Goal: Task Accomplishment & Management: Manage account settings

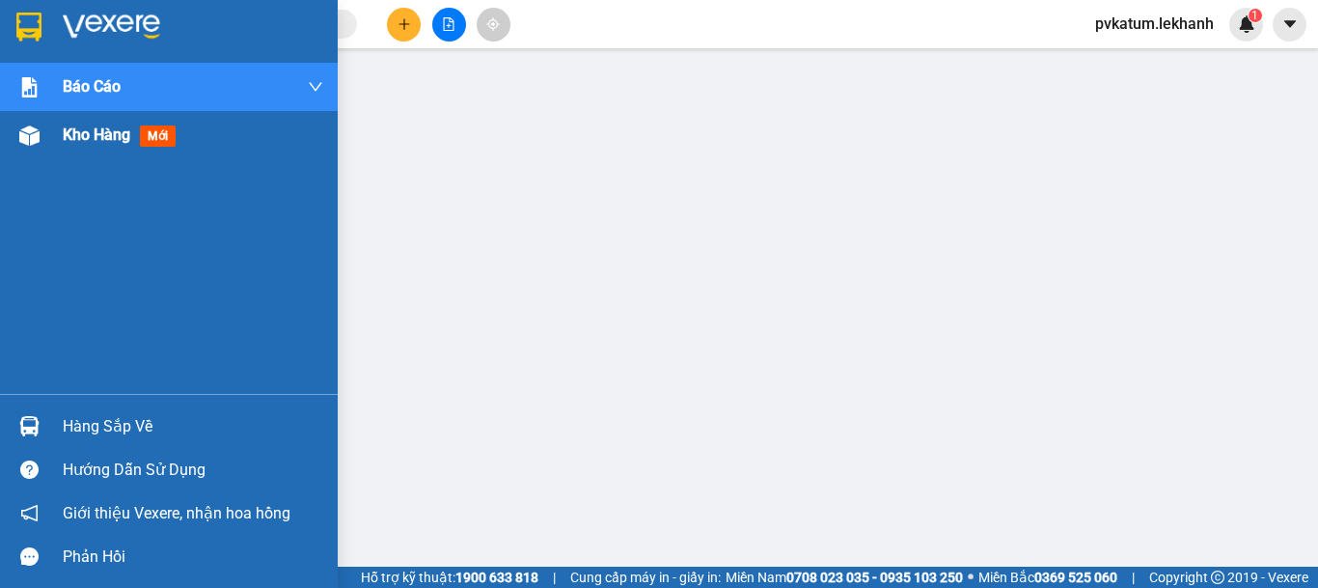
click at [43, 149] on div at bounding box center [30, 136] width 34 height 34
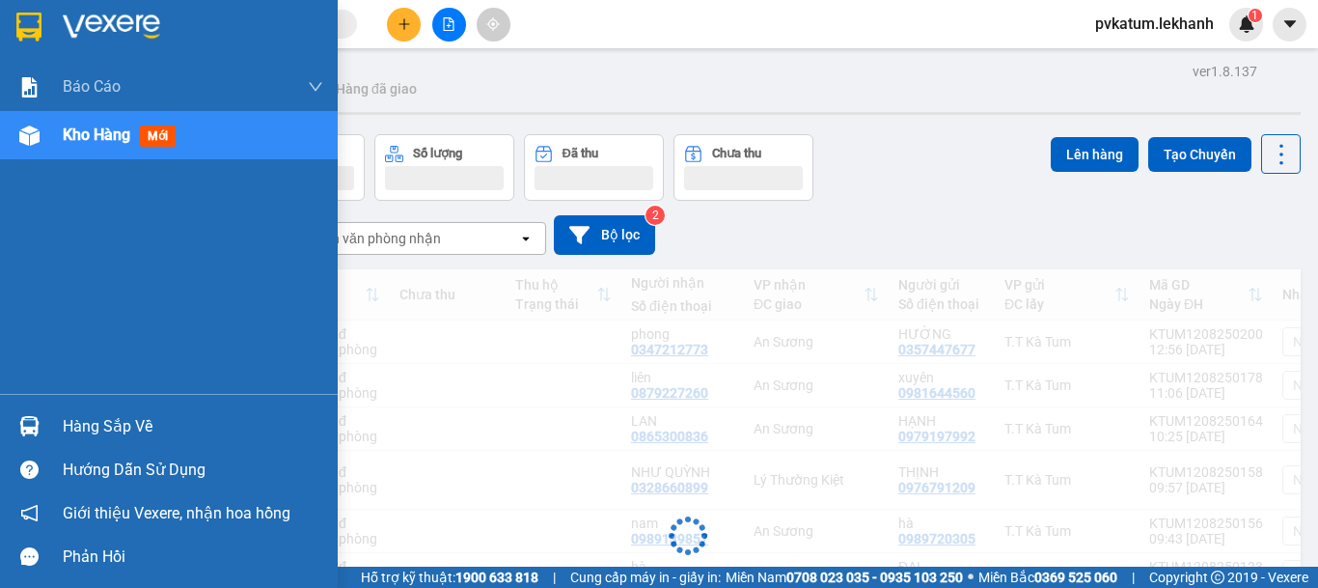
click at [123, 129] on span "Kho hàng" at bounding box center [97, 134] width 68 height 18
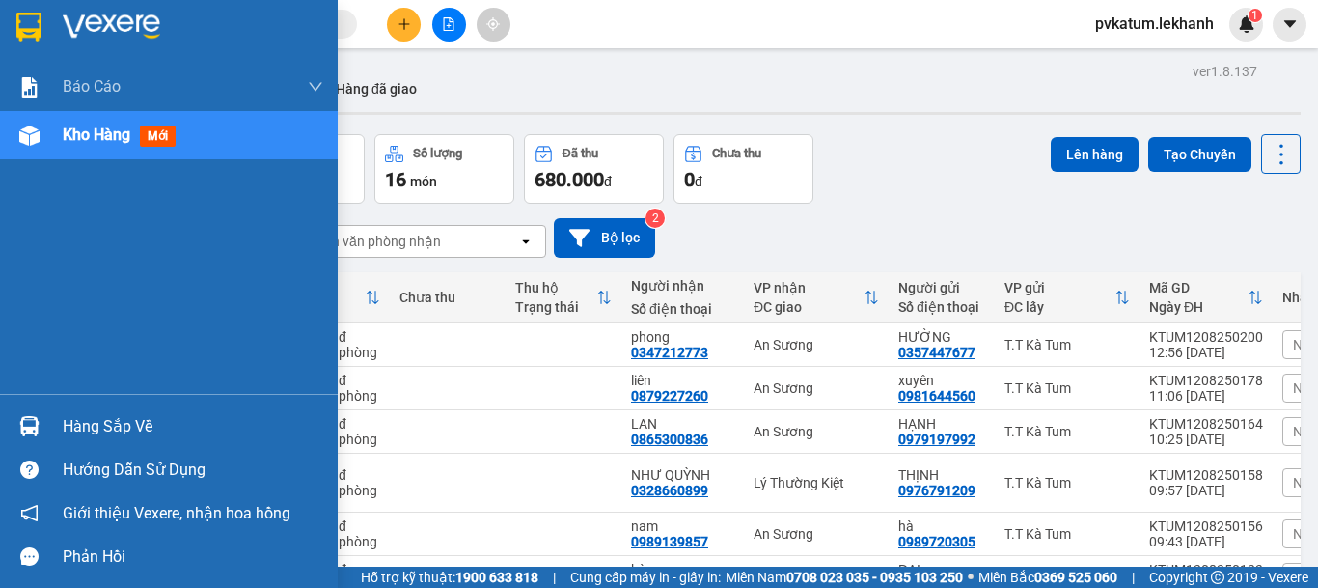
click at [44, 145] on div at bounding box center [30, 136] width 34 height 34
click at [96, 144] on span "Kho hàng" at bounding box center [97, 134] width 68 height 18
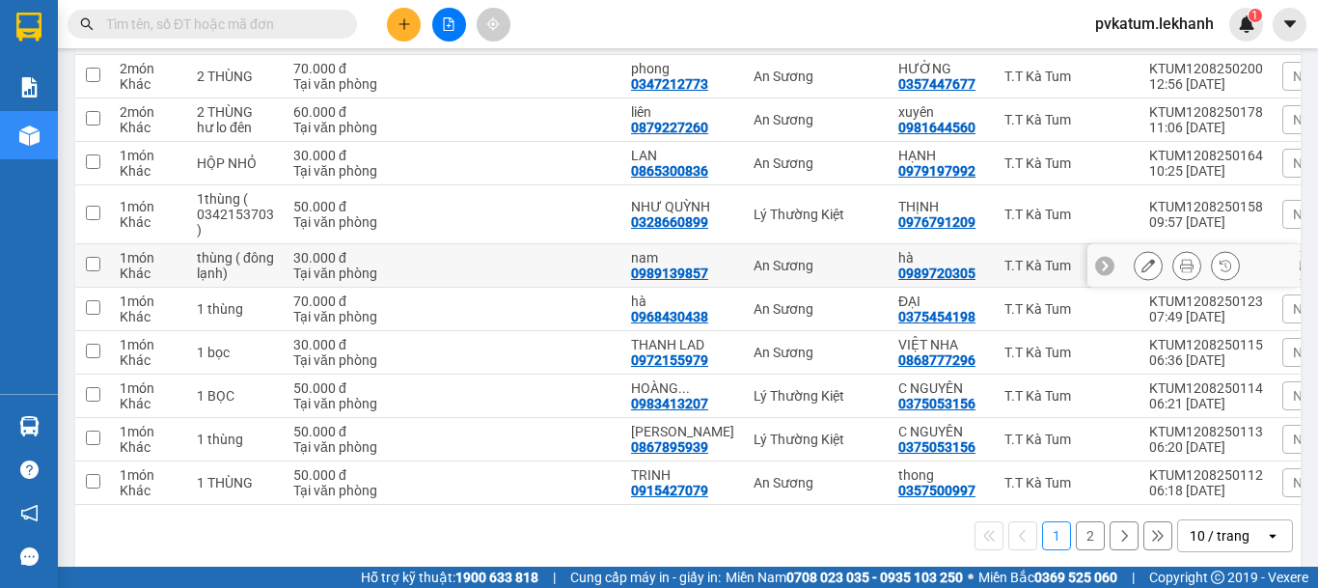
scroll to position [197, 0]
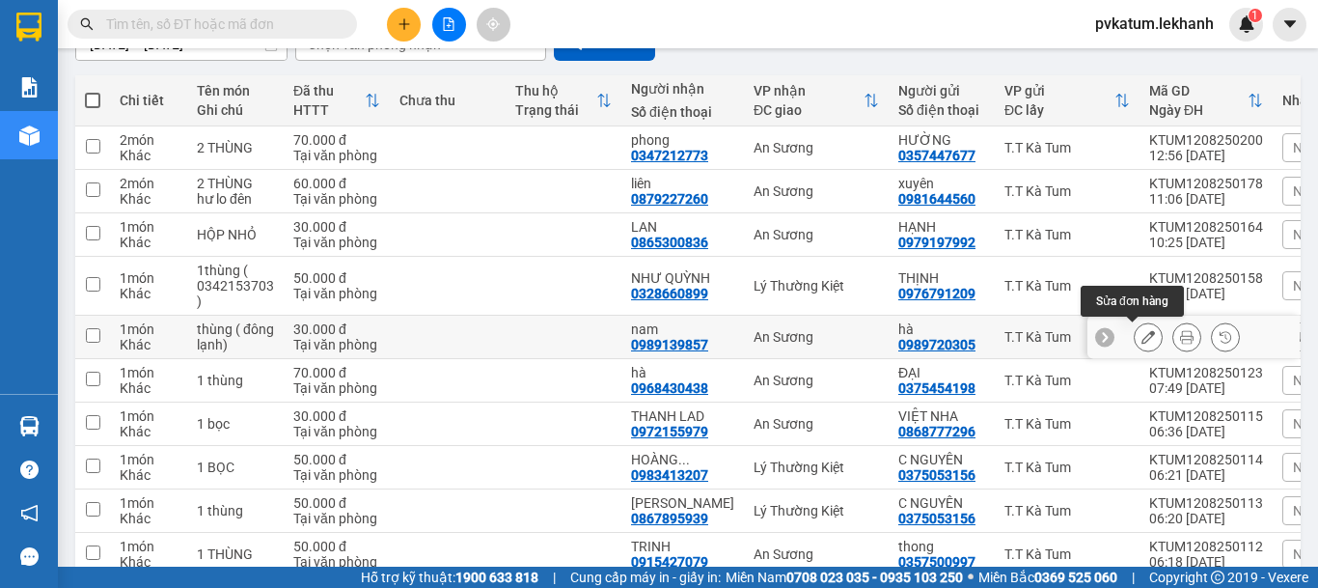
click at [1135, 336] on button at bounding box center [1148, 337] width 27 height 34
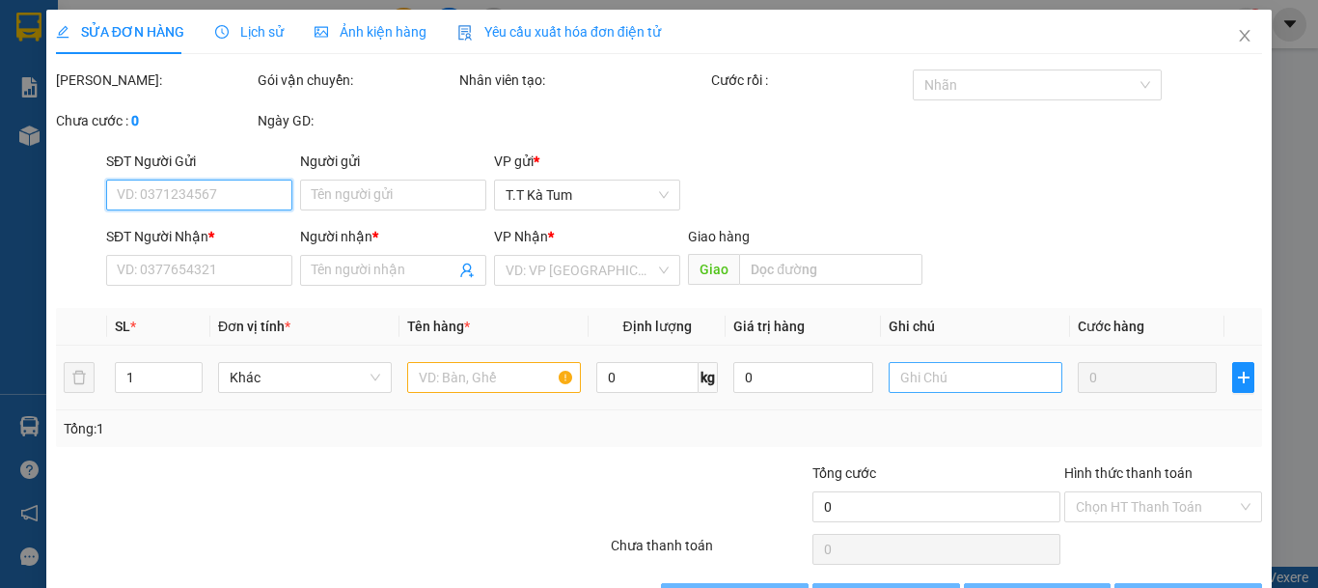
type input "0989720305"
type input "hà"
type input "0989139857"
type input "nam"
type input "30.000"
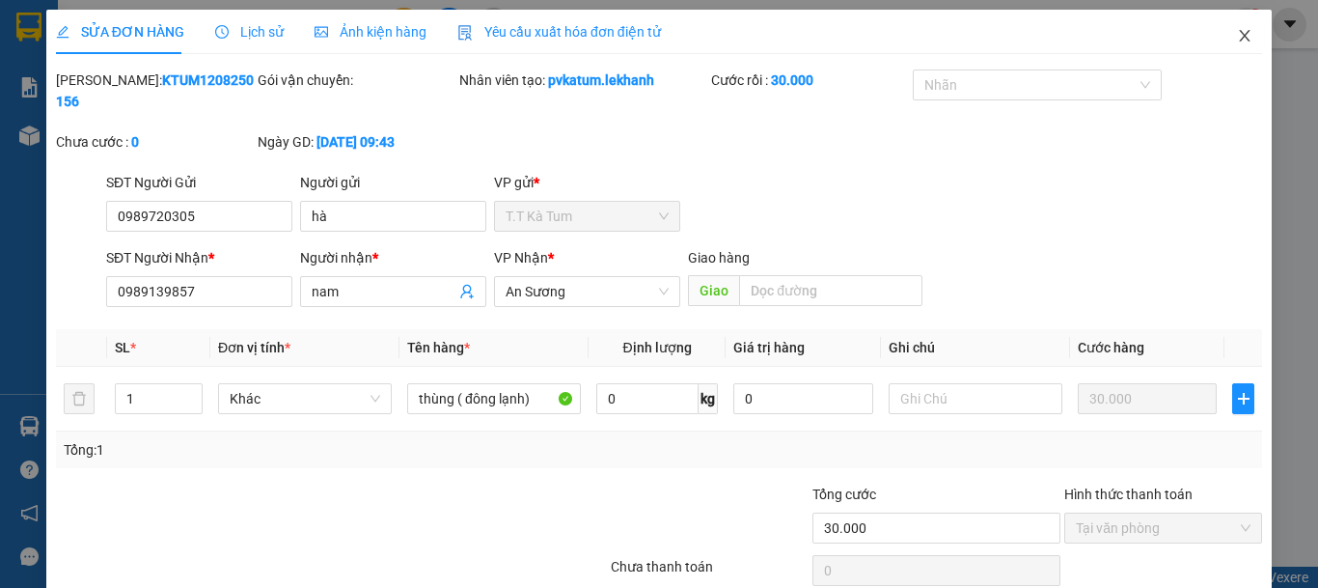
click at [1237, 40] on icon "close" at bounding box center [1244, 35] width 15 height 15
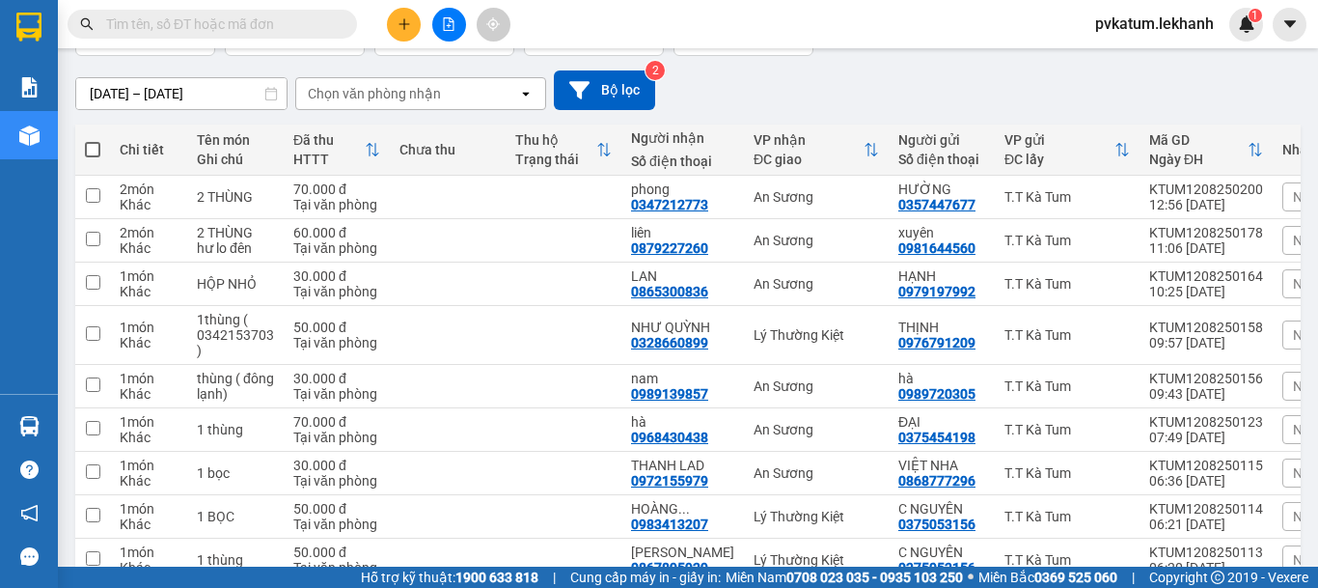
scroll to position [289, 0]
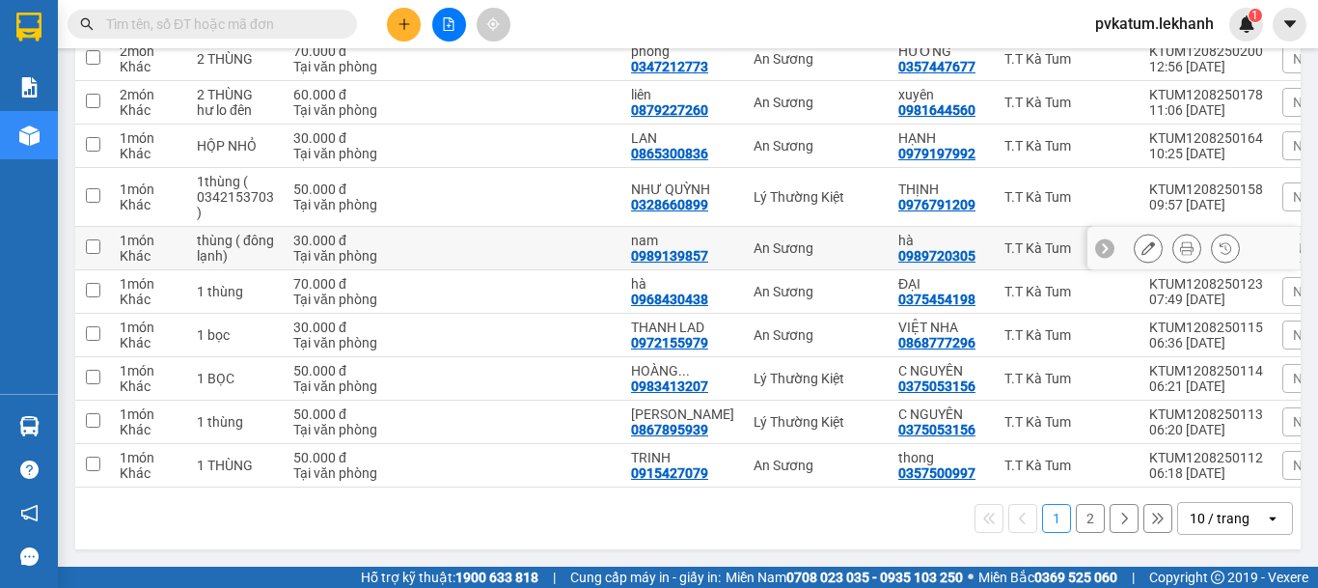
click at [1180, 241] on icon at bounding box center [1187, 248] width 14 height 14
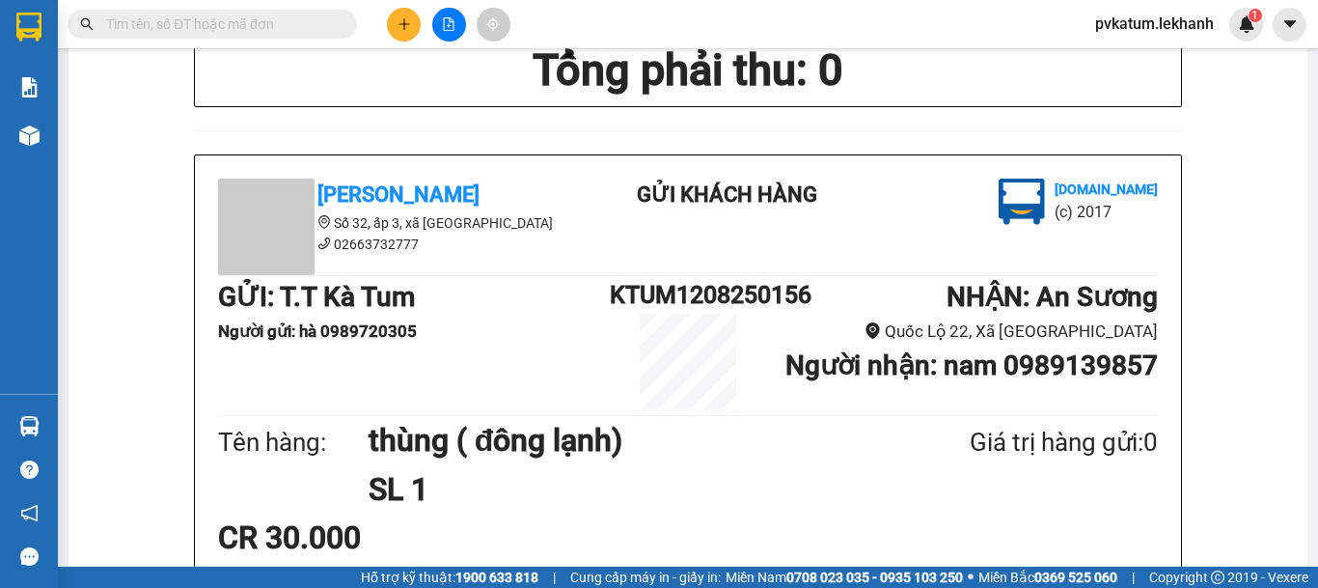
scroll to position [579, 0]
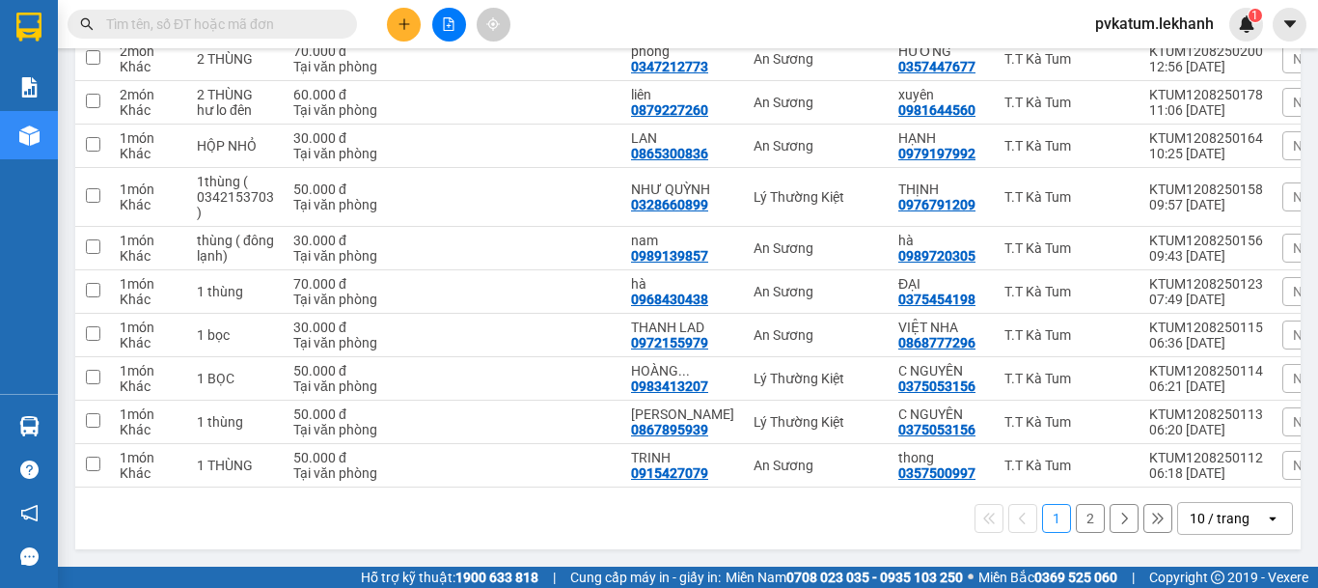
scroll to position [293, 0]
